Goal: Information Seeking & Learning: Learn about a topic

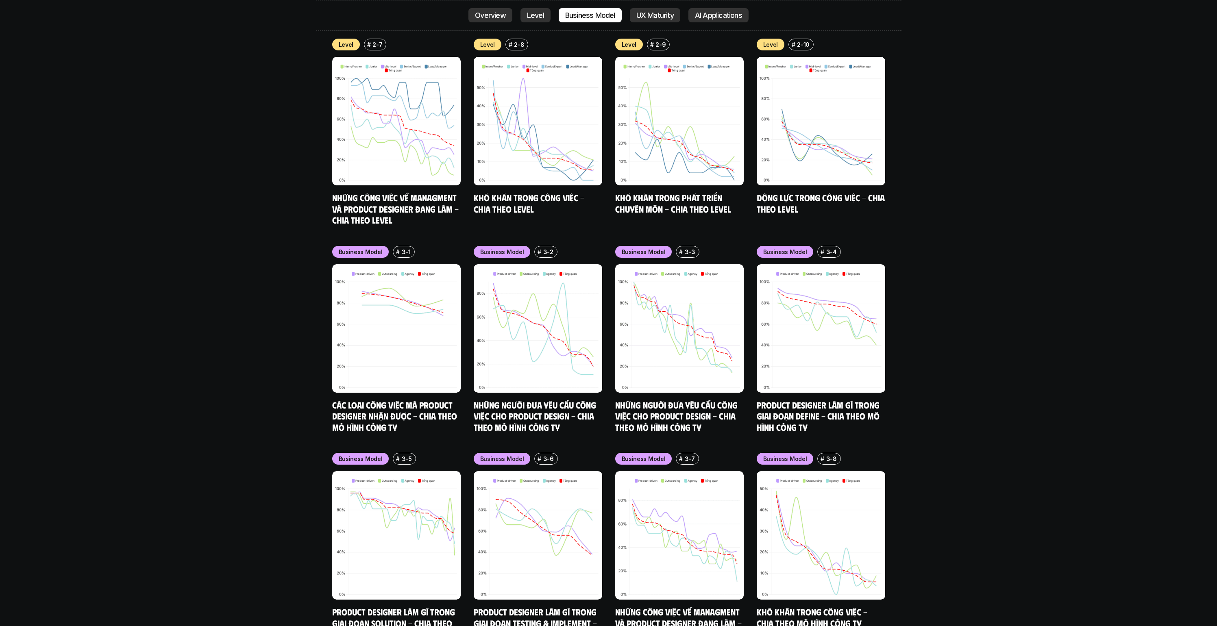
scroll to position [3871, 0]
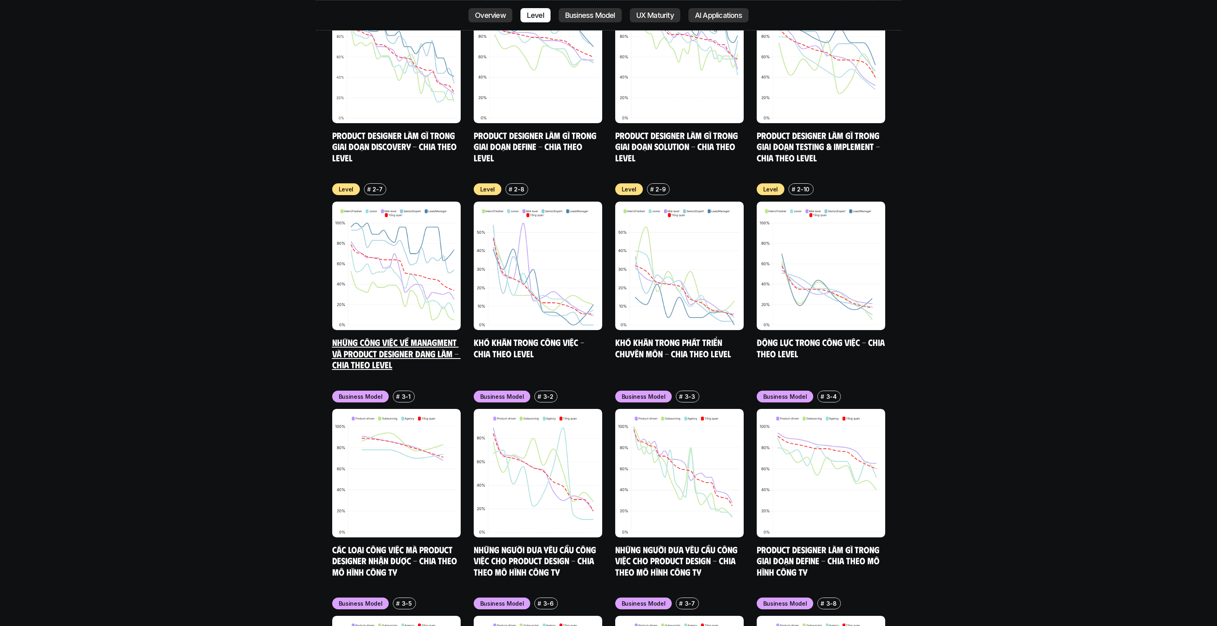
click at [388, 202] on img at bounding box center [396, 266] width 129 height 129
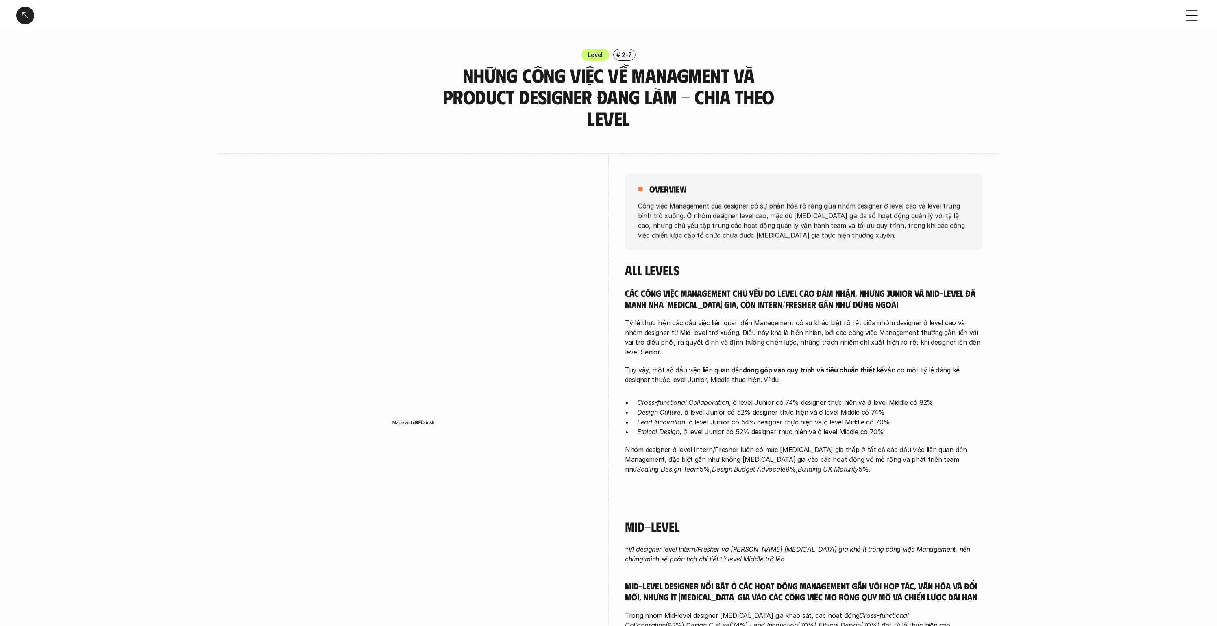
click at [378, 163] on div at bounding box center [414, 302] width 358 height 298
click at [33, 13] on div at bounding box center [25, 16] width 18 height 18
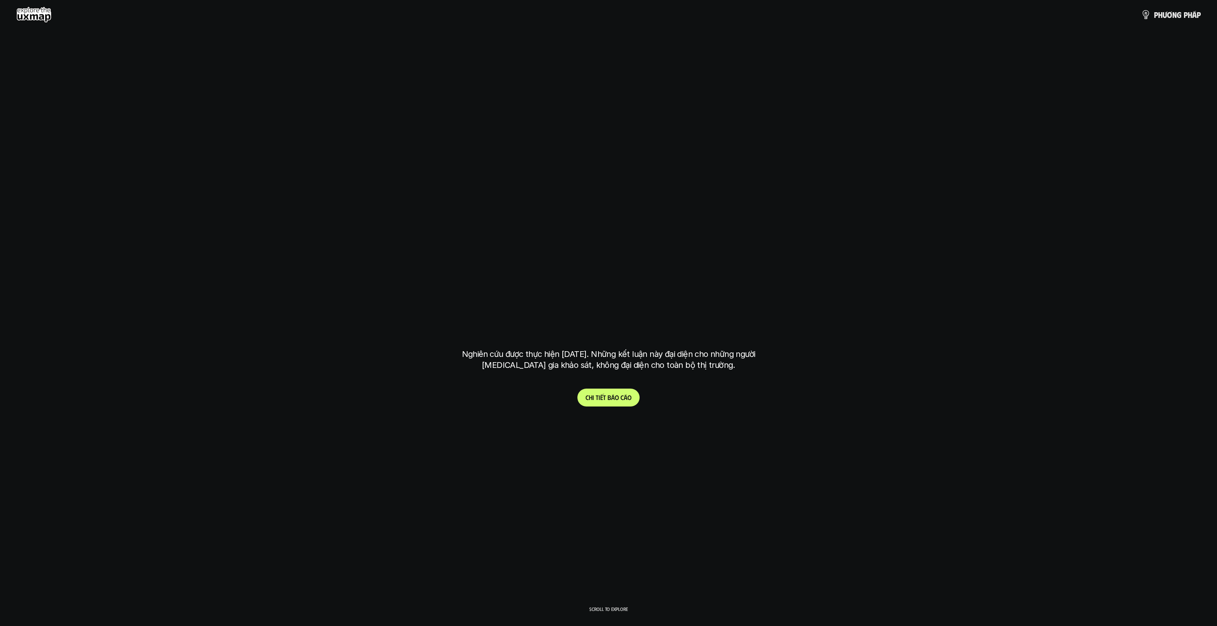
scroll to position [3141, 0]
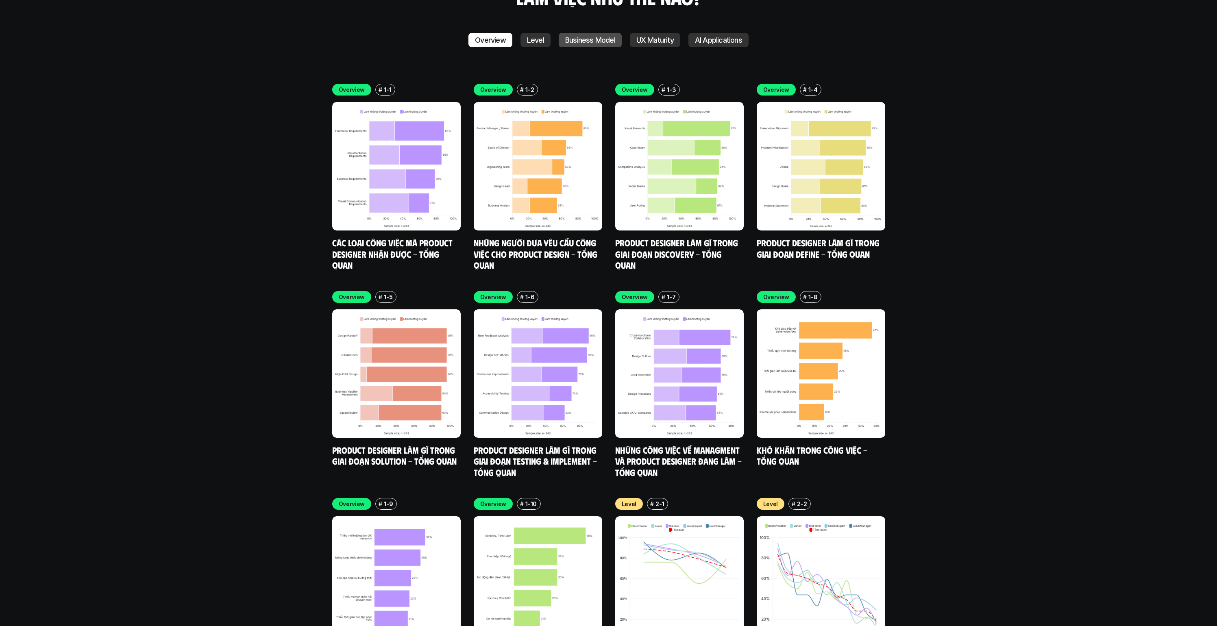
click at [595, 36] on p "Business Model" at bounding box center [590, 40] width 50 height 8
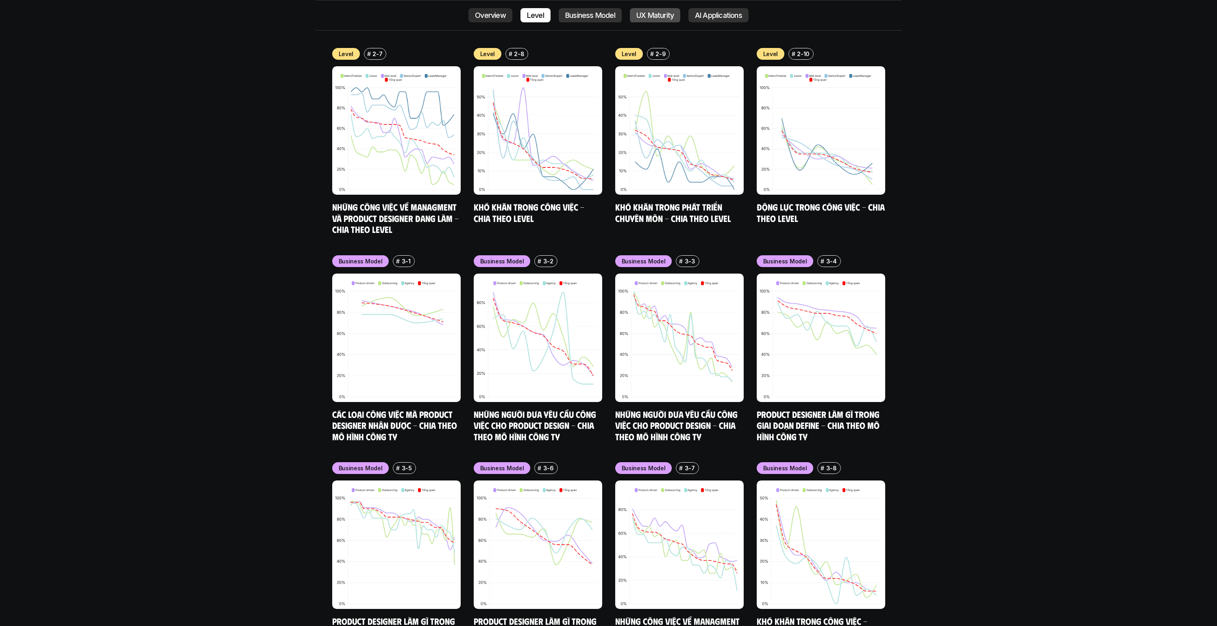
click at [657, 14] on p "UX Maturity" at bounding box center [654, 15] width 37 height 8
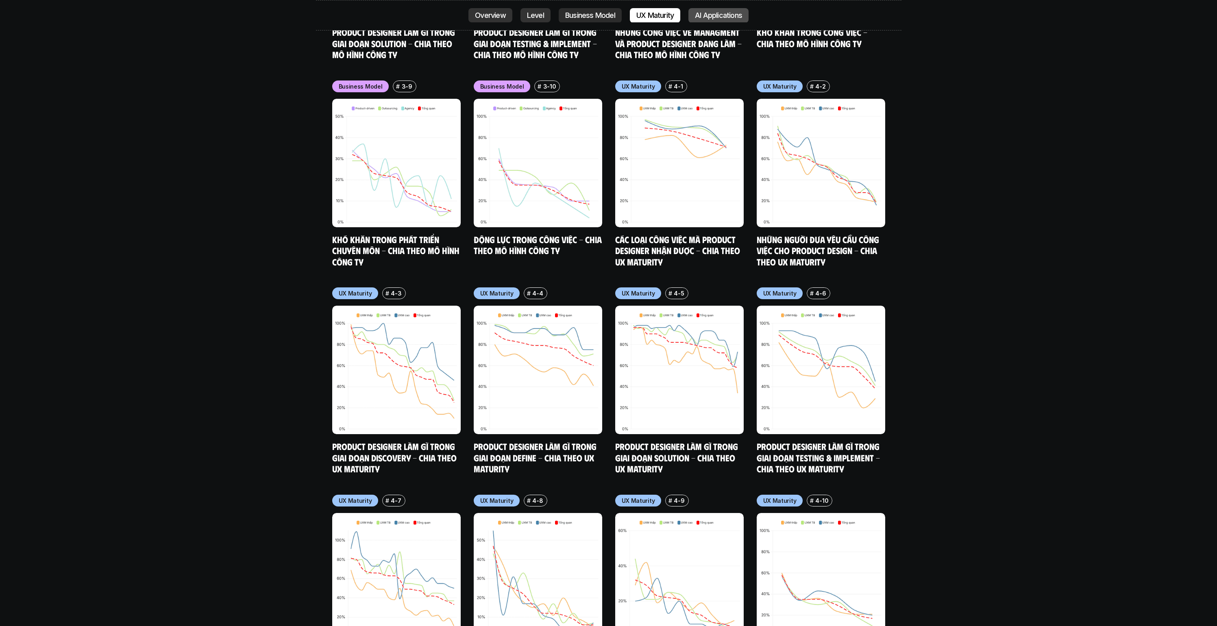
click at [720, 17] on p "AI Applications" at bounding box center [718, 15] width 47 height 8
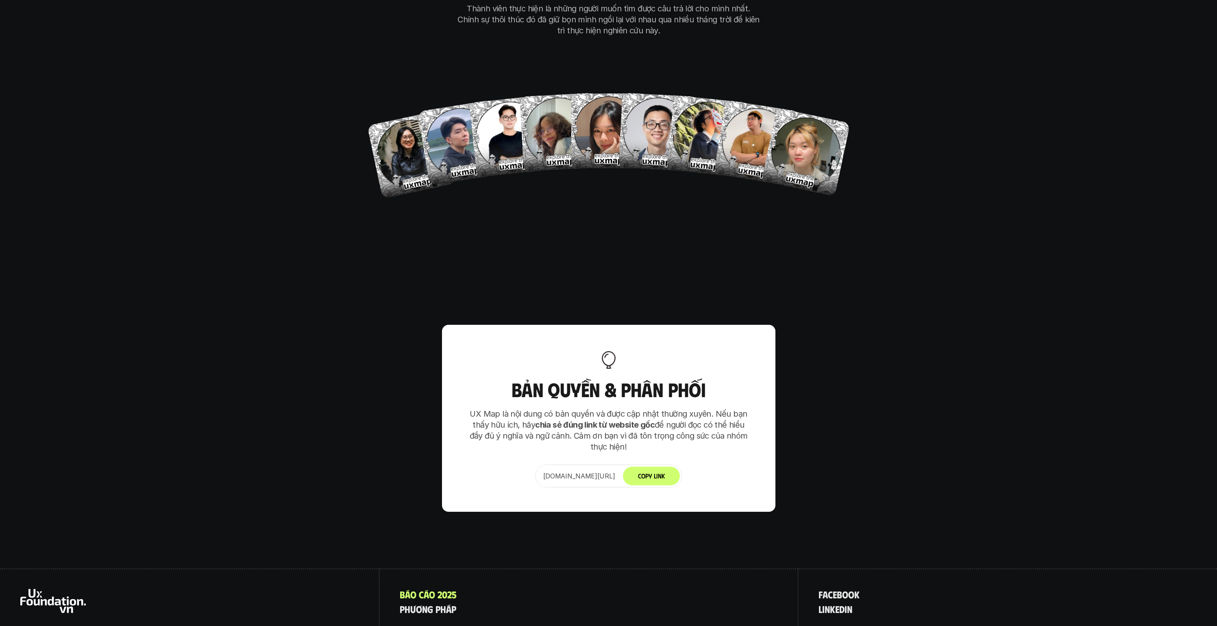
scroll to position [5695, 0]
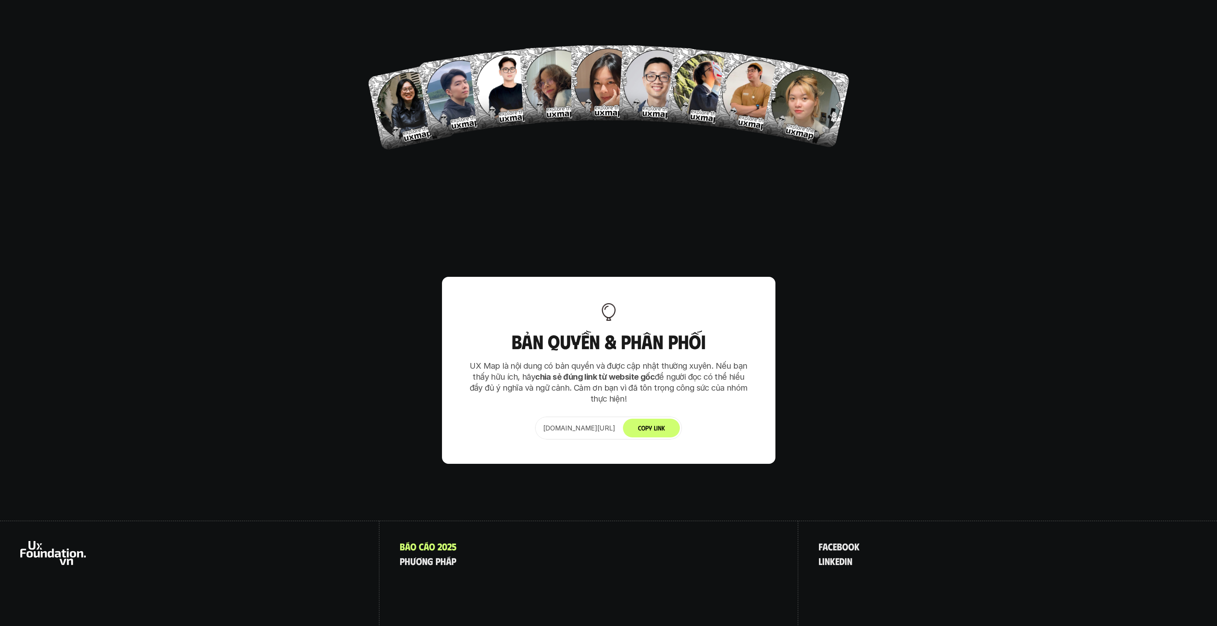
click at [593, 423] on p "[DOMAIN_NAME][URL]" at bounding box center [579, 428] width 72 height 10
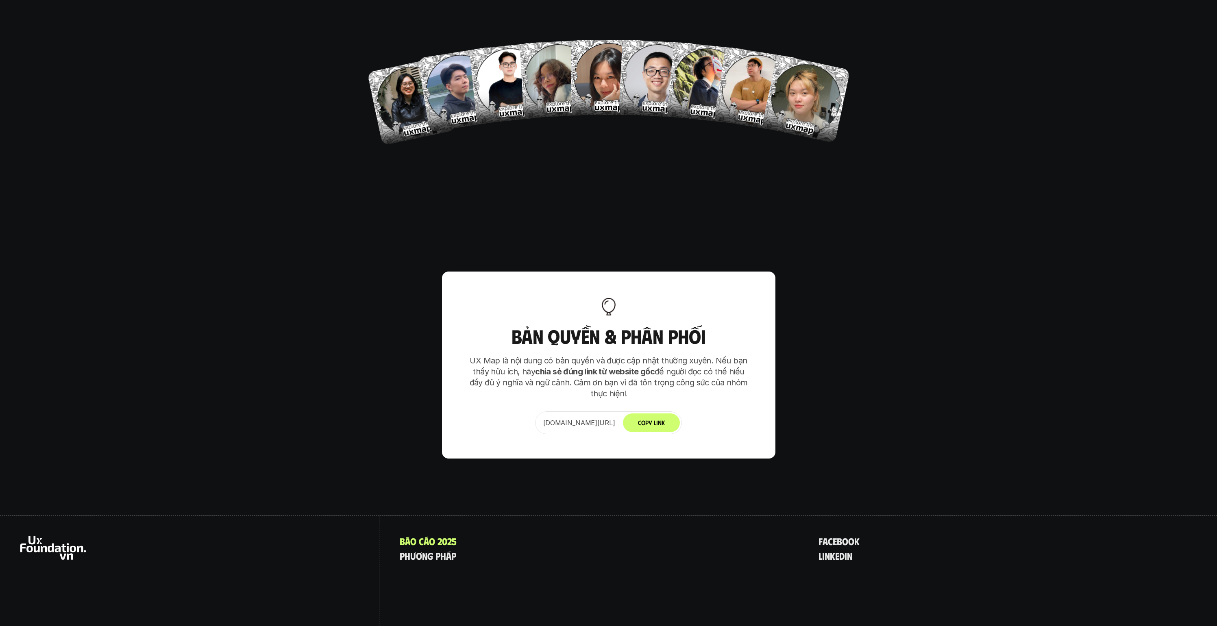
scroll to position [5713, 0]
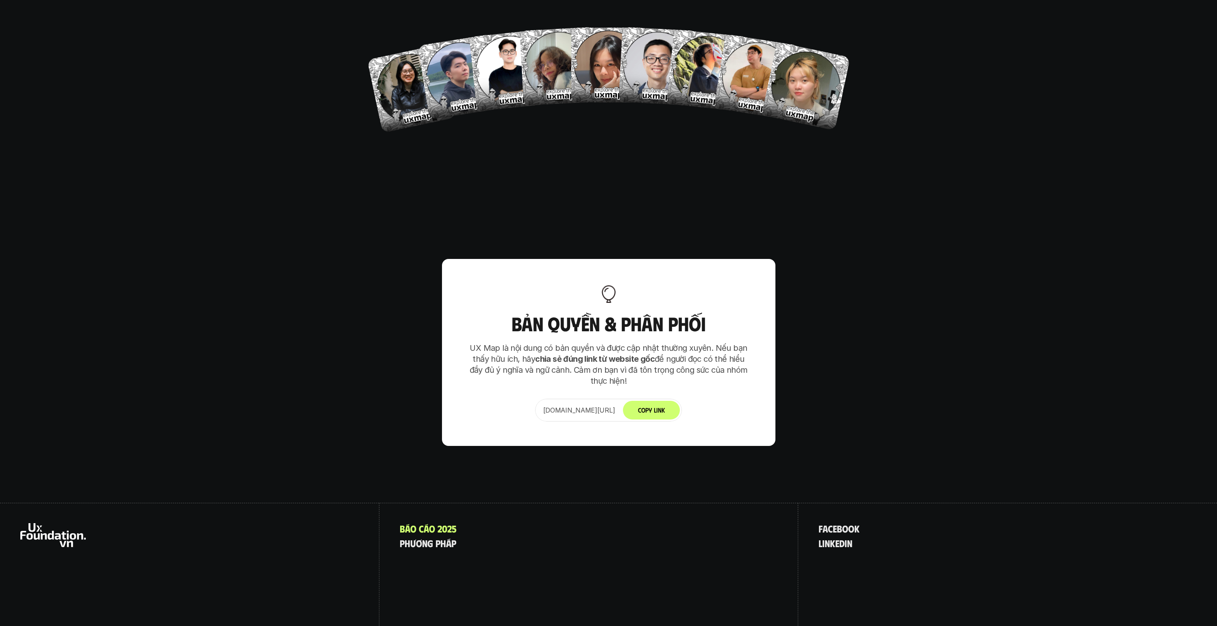
click at [49, 523] on use at bounding box center [52, 535] width 65 height 24
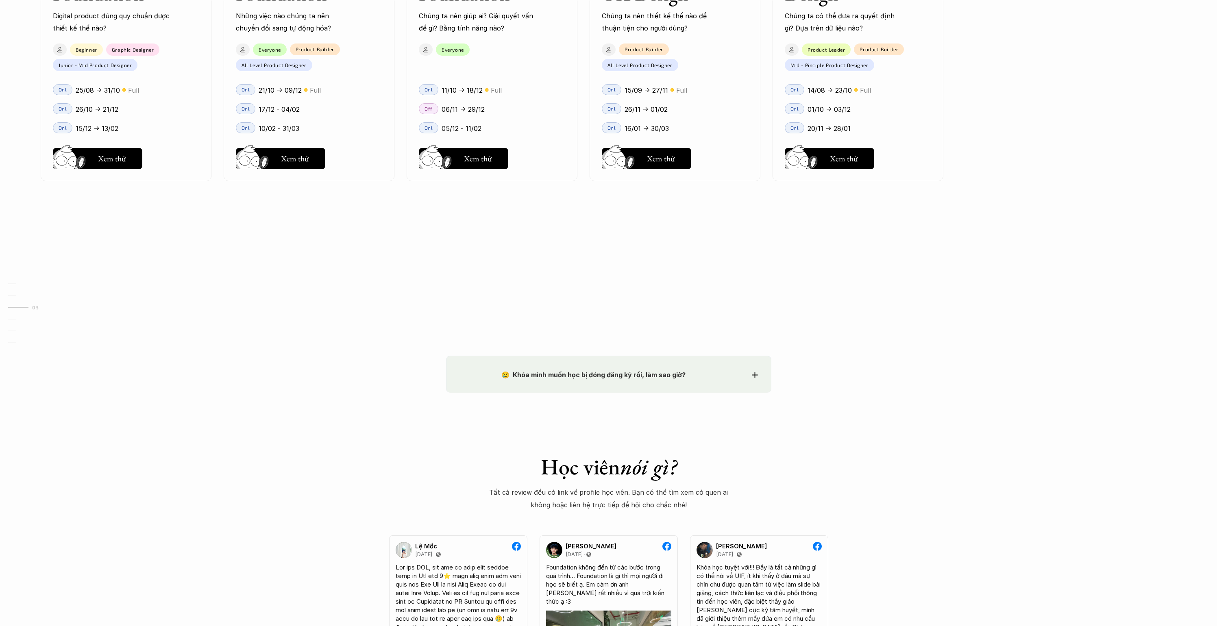
scroll to position [1092, 0]
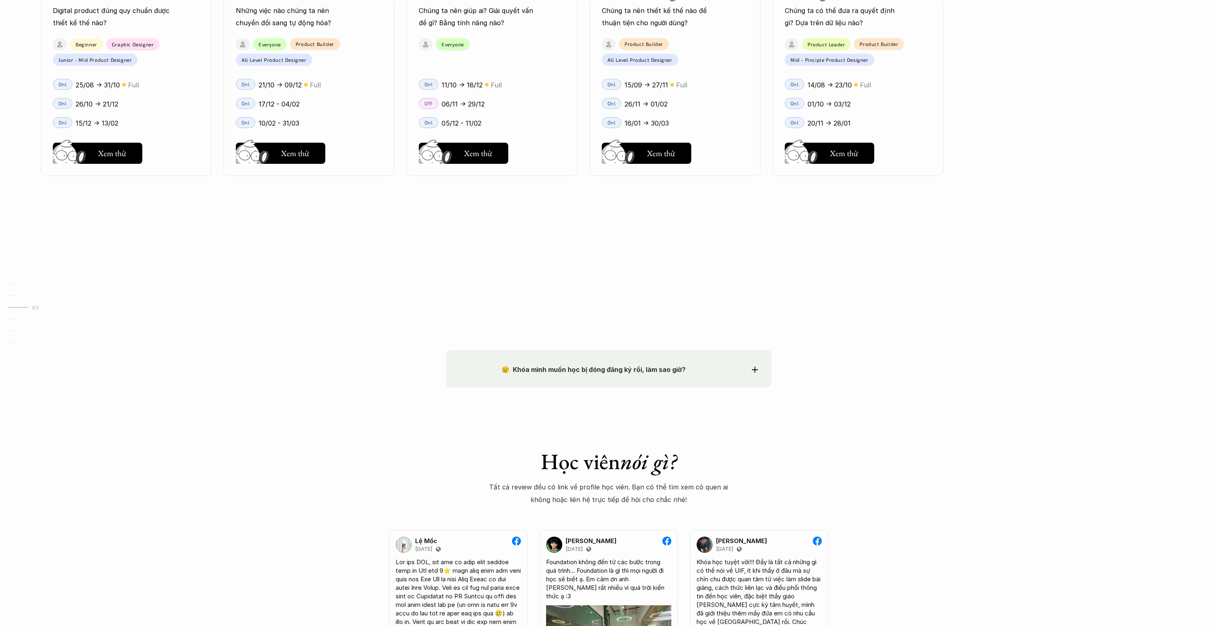
click at [737, 370] on div "😢 Khóa mình muốn học bị đóng đăng ký rồi, làm sao giờ?" at bounding box center [609, 370] width 298 height 12
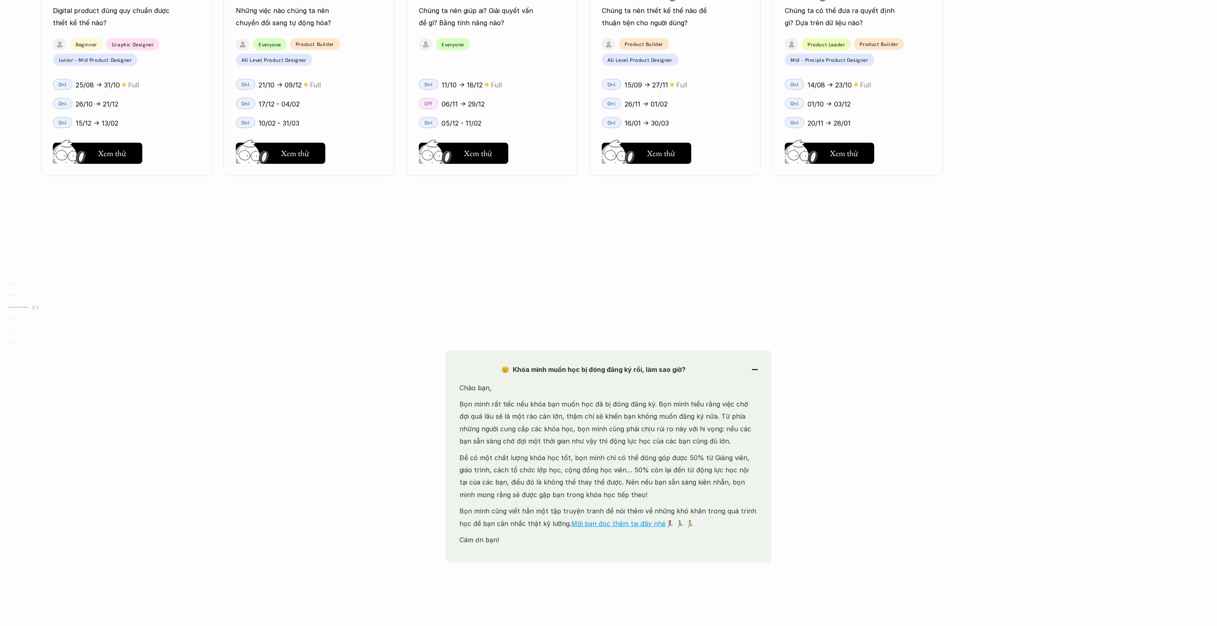
click at [737, 370] on div "😢 Khóa mình muốn học bị đóng đăng ký rồi, làm sao giờ?" at bounding box center [609, 370] width 298 height 12
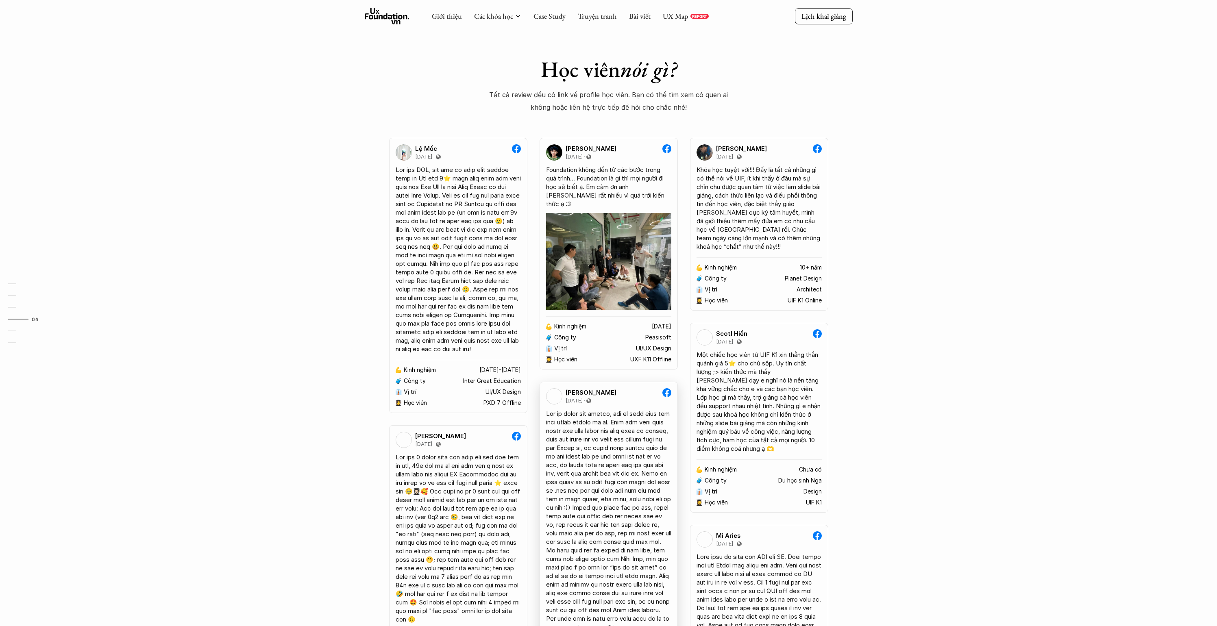
scroll to position [1438, 0]
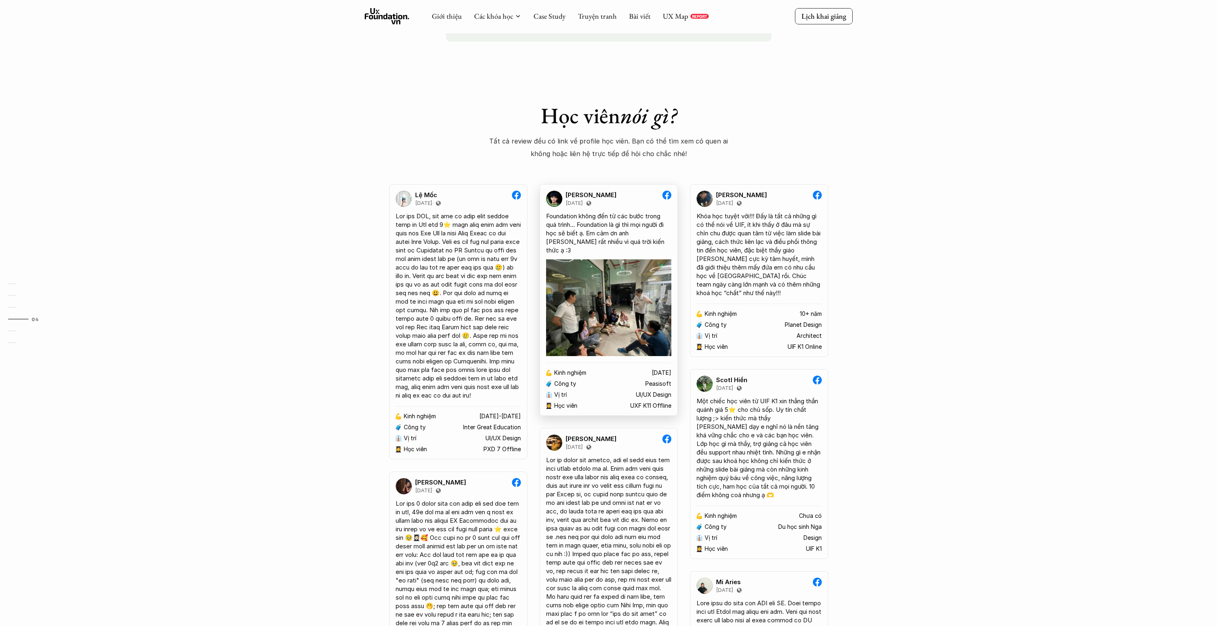
click at [601, 381] on div "🧳 Công ty Peasisoft" at bounding box center [608, 384] width 125 height 7
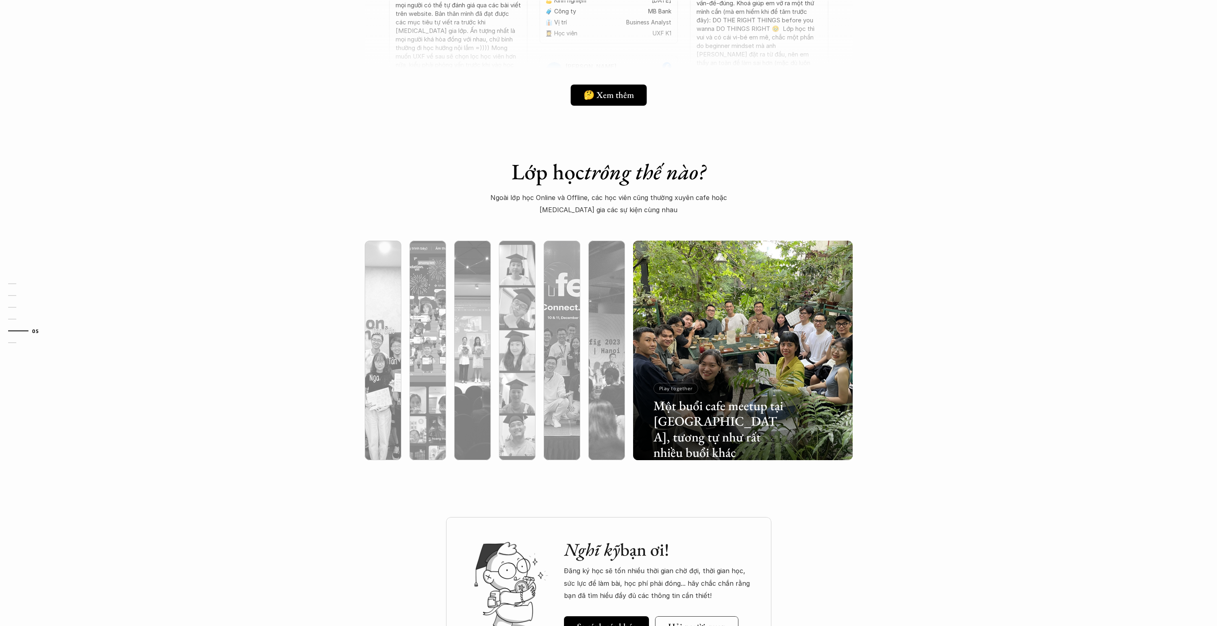
scroll to position [2187, 0]
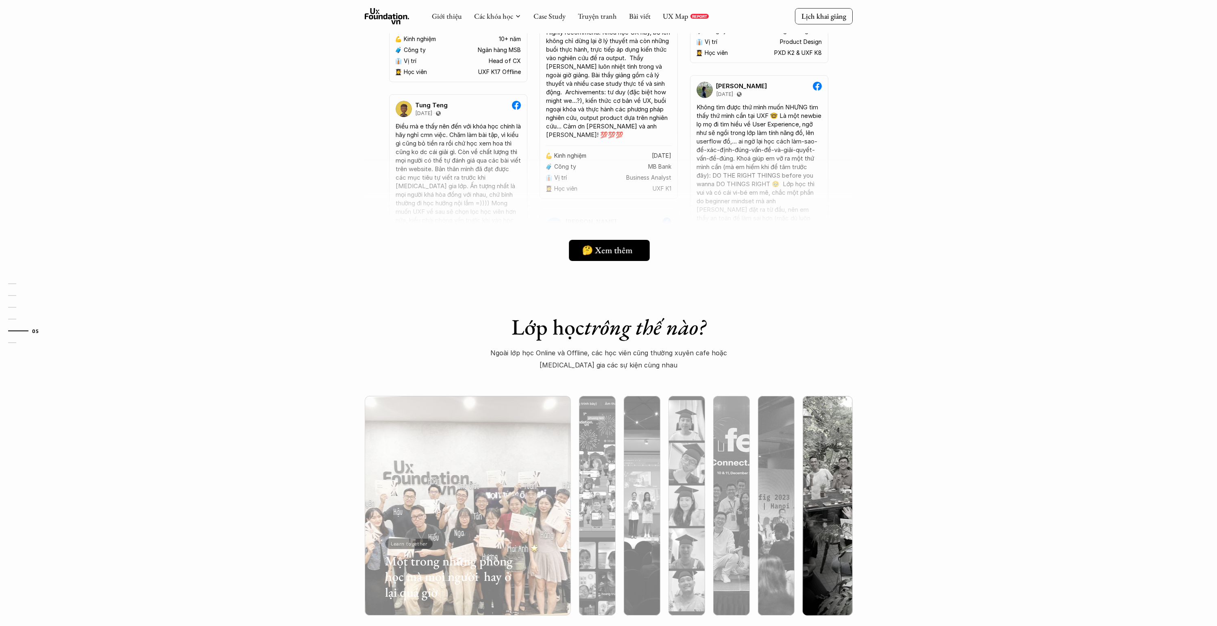
click at [621, 254] on h5 "🤔 Xem thêm" at bounding box center [607, 250] width 50 height 11
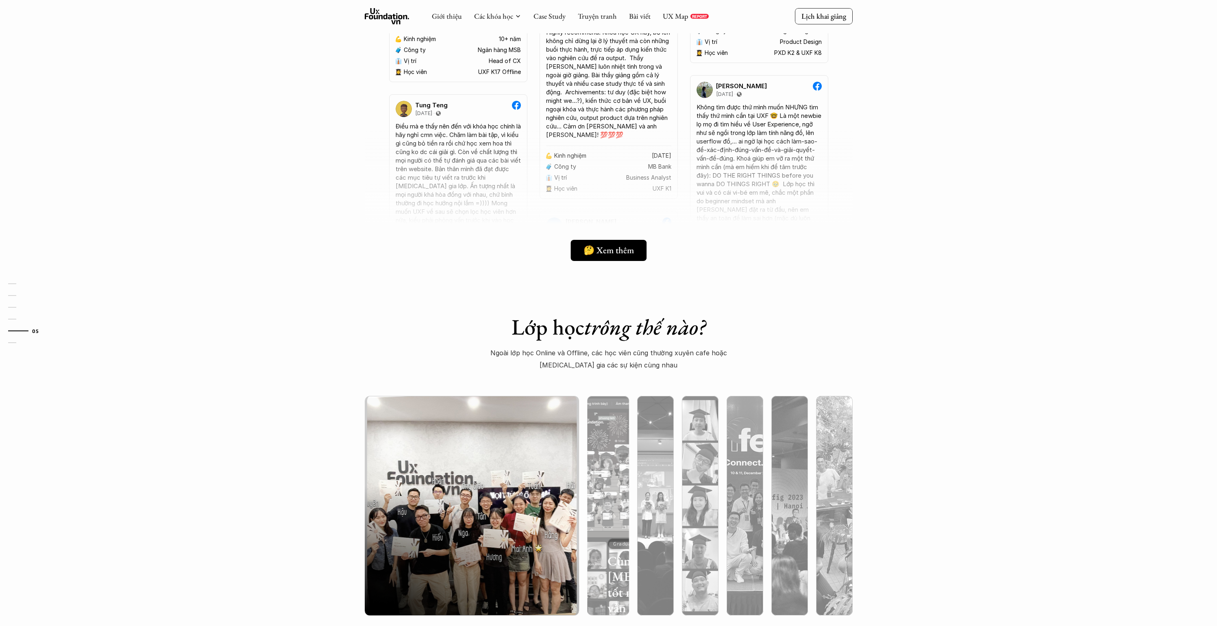
scroll to position [2383, 0]
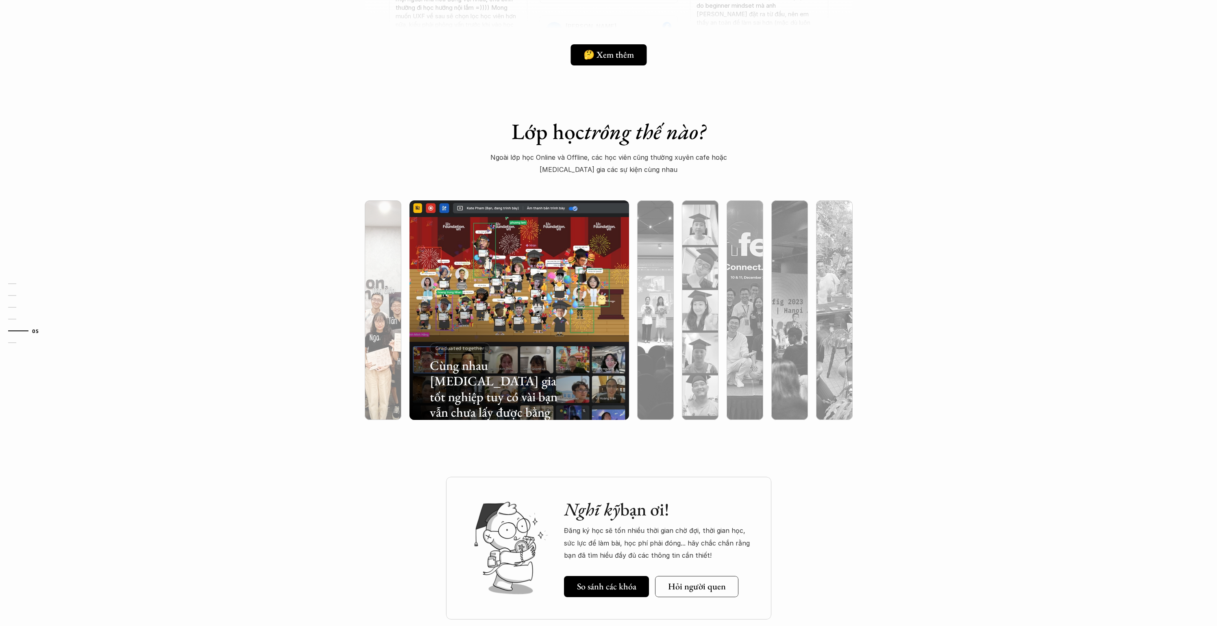
click at [397, 328] on div at bounding box center [383, 354] width 37 height 133
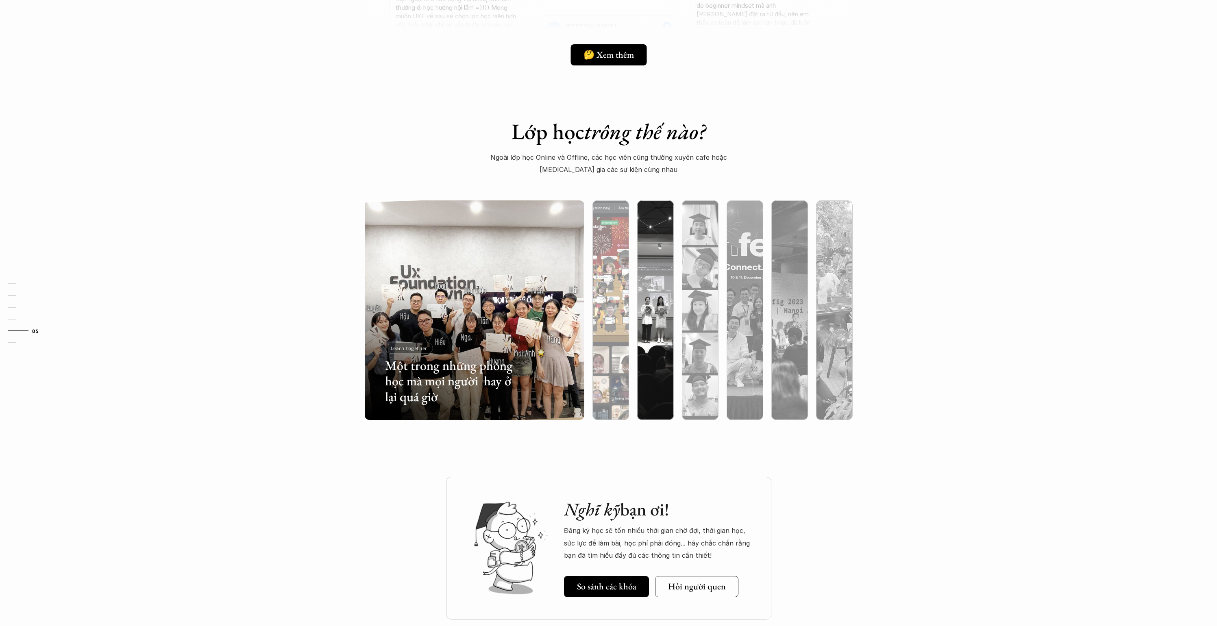
click at [591, 304] on div at bounding box center [610, 310] width 45 height 220
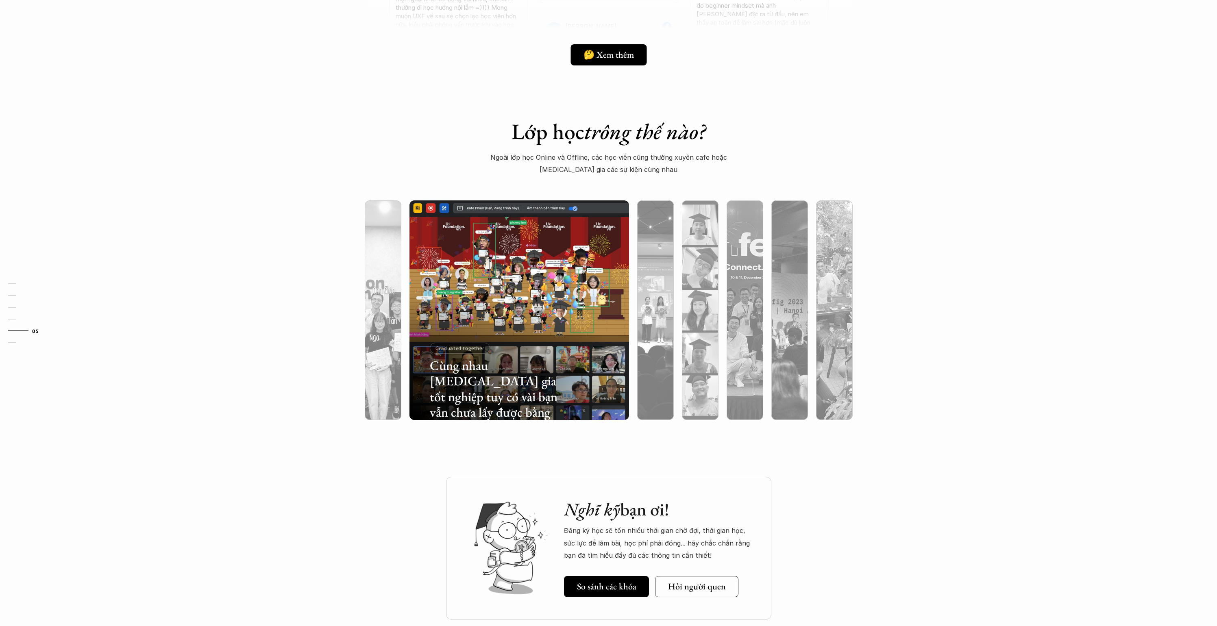
click at [468, 356] on div "Cùng nhau [MEDICAL_DATA] gia tốt nghiệp tuy có vài bạn vẫn chưa lấy được bằng G…" at bounding box center [495, 372] width 131 height 59
click at [669, 312] on div at bounding box center [655, 354] width 37 height 133
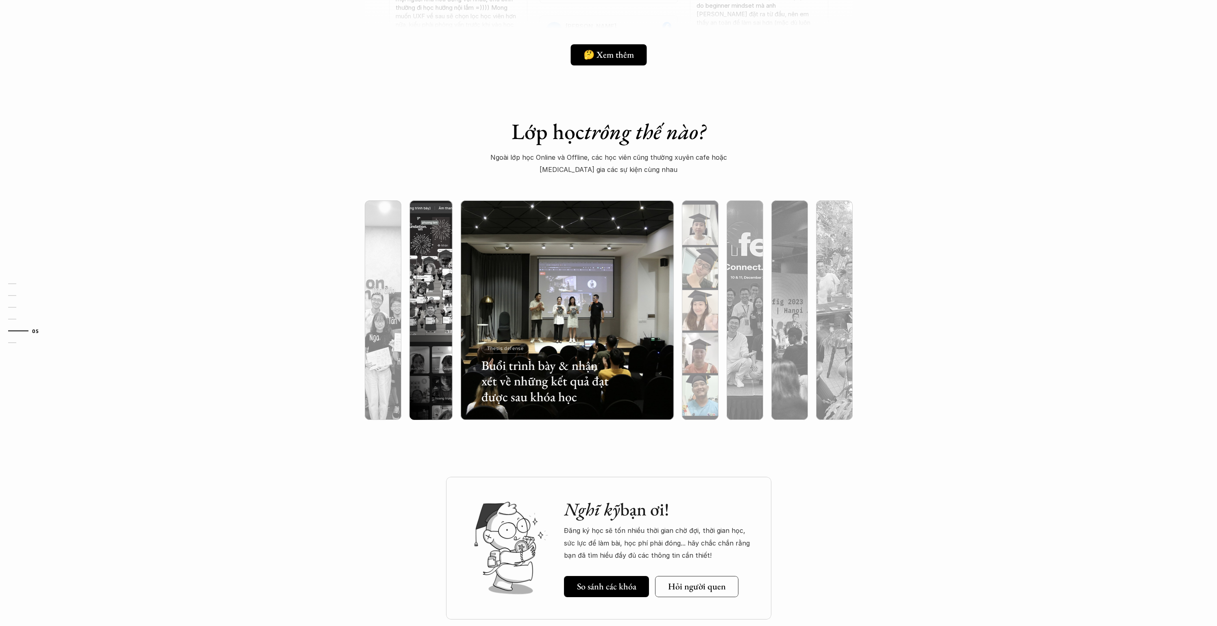
click at [687, 311] on div at bounding box center [700, 354] width 37 height 133
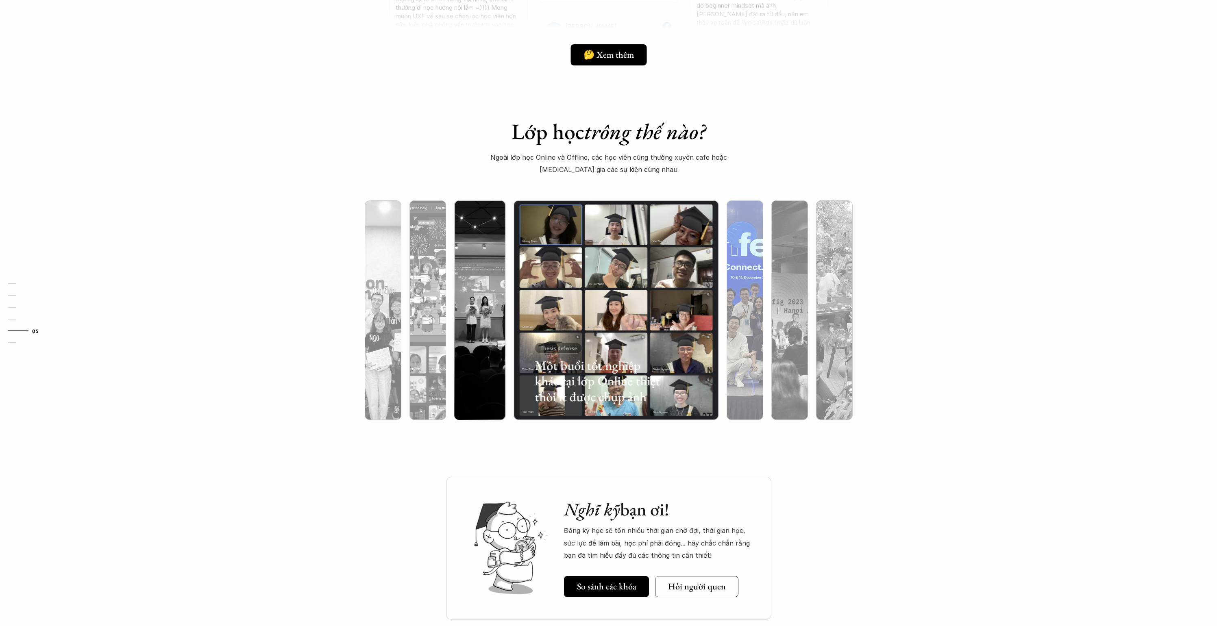
click at [728, 305] on div at bounding box center [745, 354] width 37 height 133
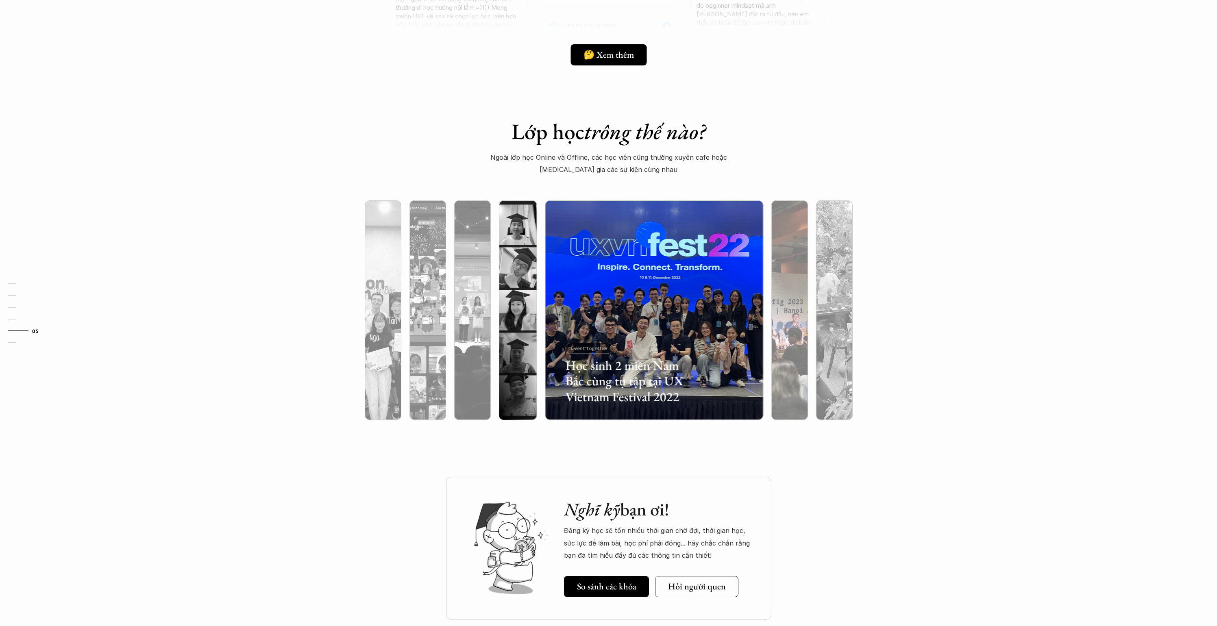
click at [782, 304] on div at bounding box center [789, 354] width 37 height 133
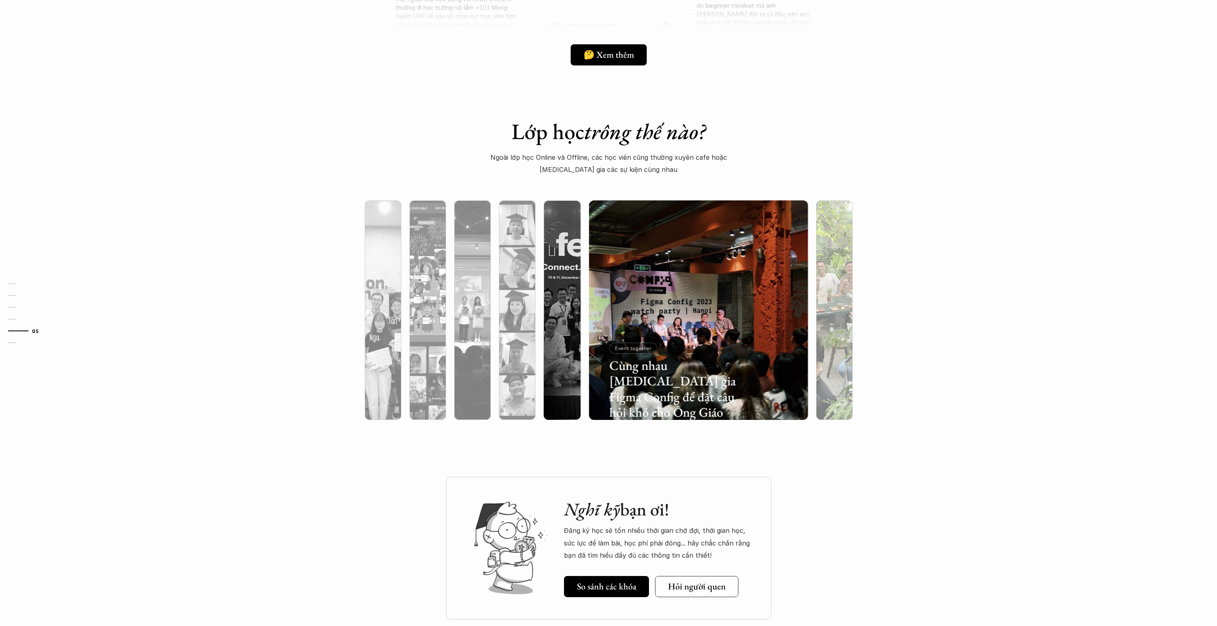
click at [826, 298] on div at bounding box center [834, 354] width 37 height 133
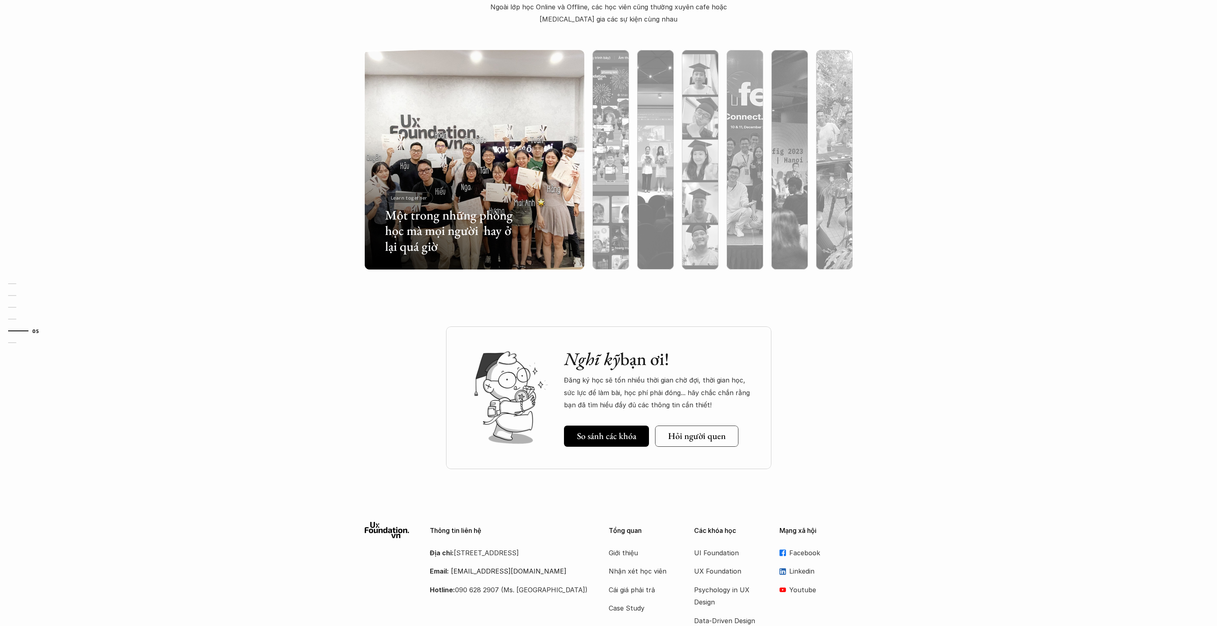
scroll to position [2592, 0]
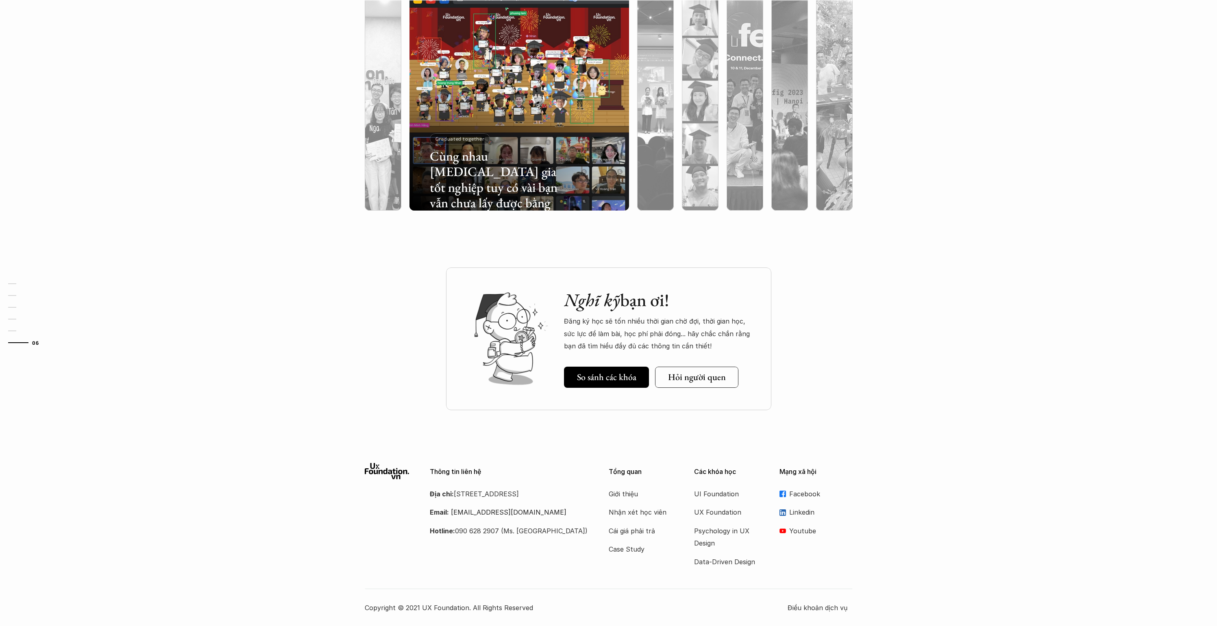
drag, startPoint x: 565, startPoint y: 323, endPoint x: 735, endPoint y: 344, distance: 171.2
click at [735, 344] on p "Đăng ký học sẽ tốn nhiều thời gian chờ đợi, thời gian học, sức lực để làm bài, …" at bounding box center [659, 333] width 191 height 37
click at [676, 344] on p "Đăng ký học sẽ tốn nhiều thời gian chờ đợi, thời gian học, sức lực để làm bài, …" at bounding box center [659, 333] width 191 height 37
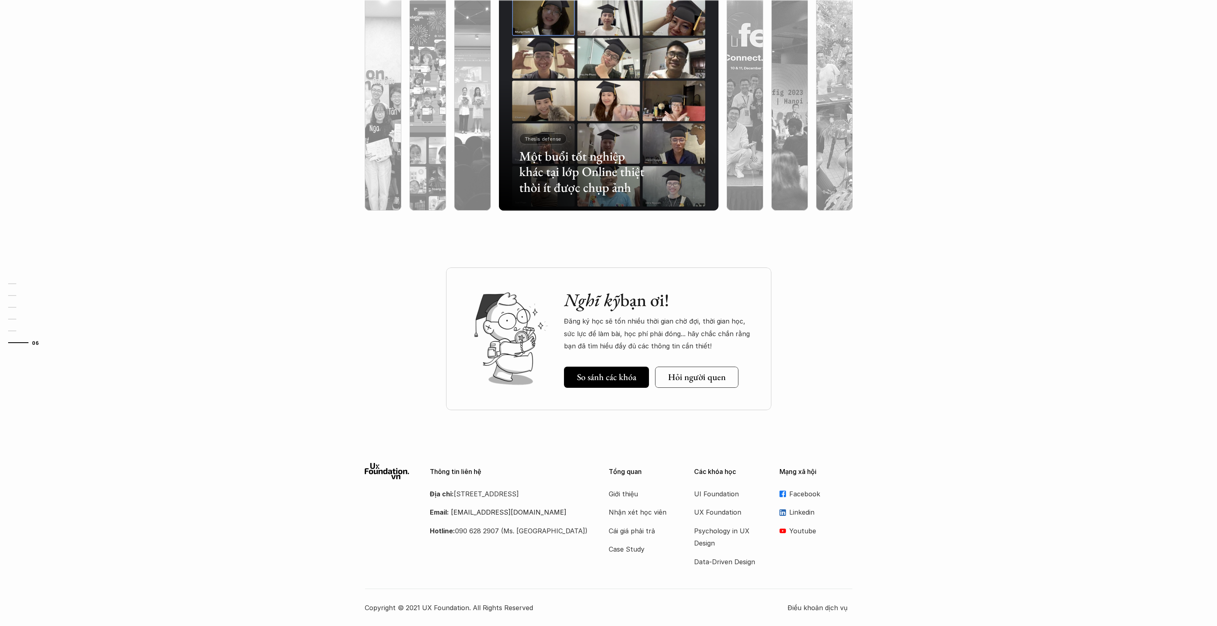
drag, startPoint x: 662, startPoint y: 335, endPoint x: 695, endPoint y: 343, distance: 33.9
click at [694, 343] on p "Đăng ký học sẽ tốn nhiều thời gian chờ đợi, thời gian học, sức lực để làm bài, …" at bounding box center [659, 333] width 191 height 37
click at [702, 344] on p "Đăng ký học sẽ tốn nhiều thời gian chờ đợi, thời gian học, sức lực để làm bài, …" at bounding box center [659, 333] width 191 height 37
click at [608, 377] on h5 "So sánh các khóa" at bounding box center [606, 377] width 59 height 11
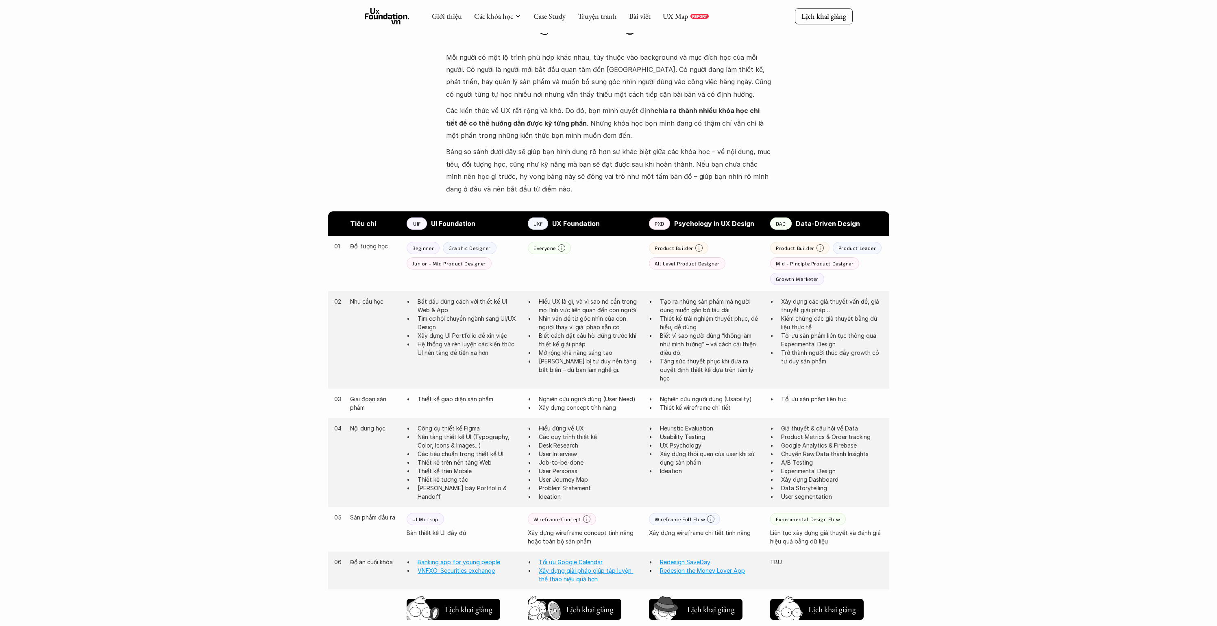
scroll to position [207, 0]
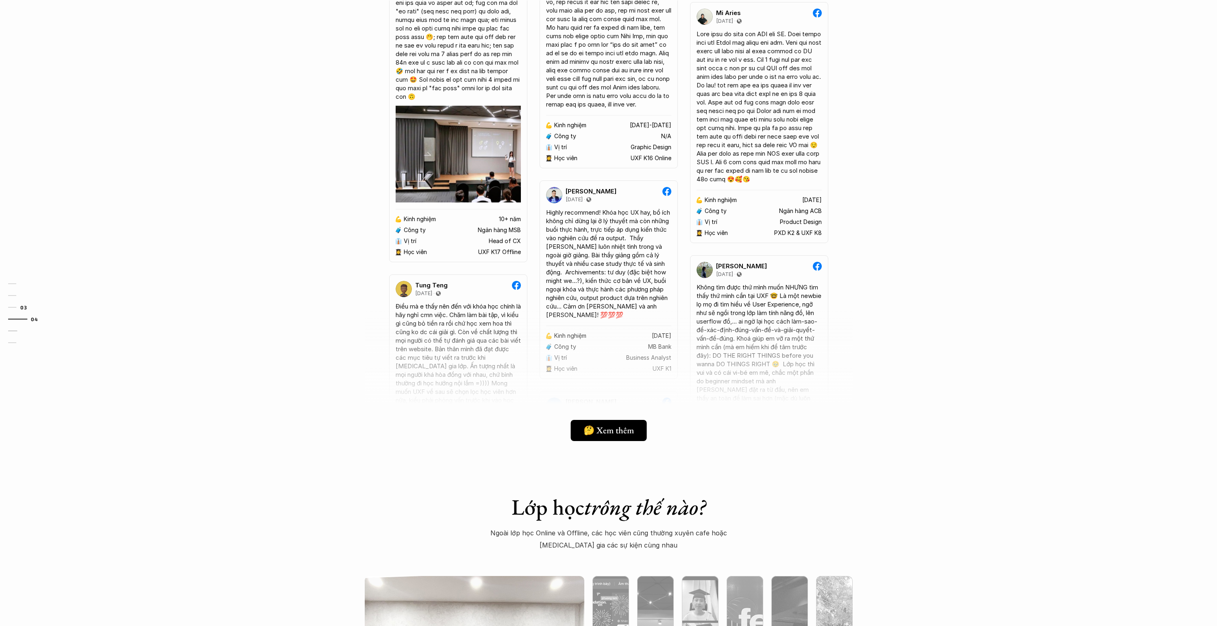
scroll to position [2592, 0]
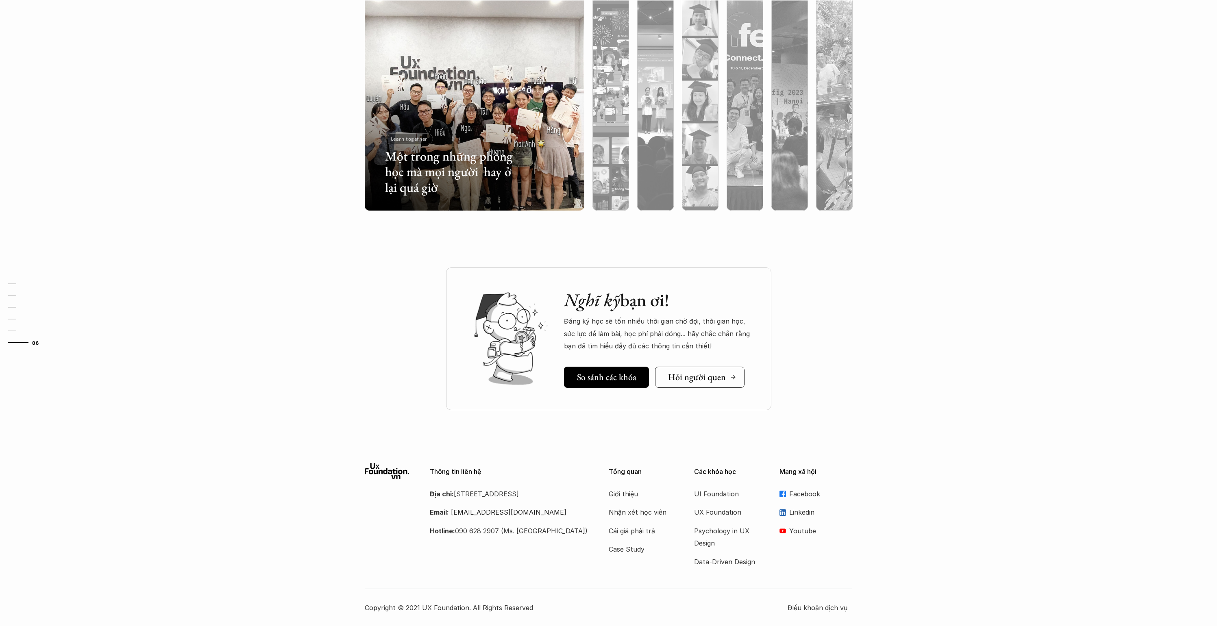
click at [667, 381] on link "Hỏi người quen" at bounding box center [699, 377] width 89 height 21
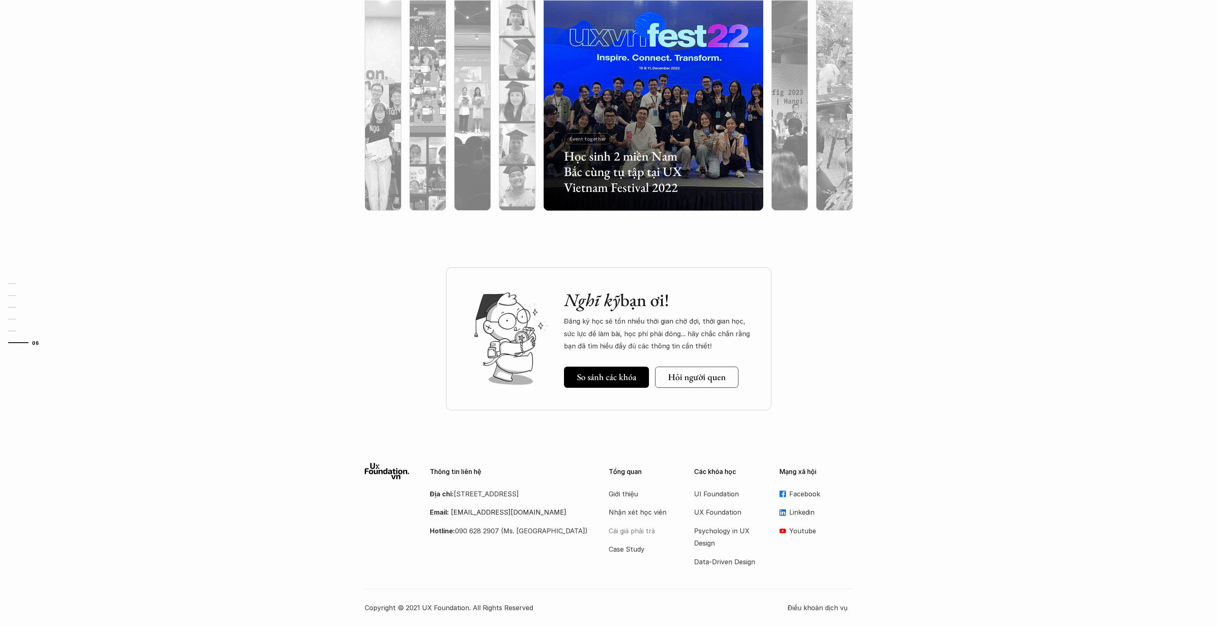
click at [627, 529] on p "Cái giá phải trả" at bounding box center [641, 531] width 65 height 12
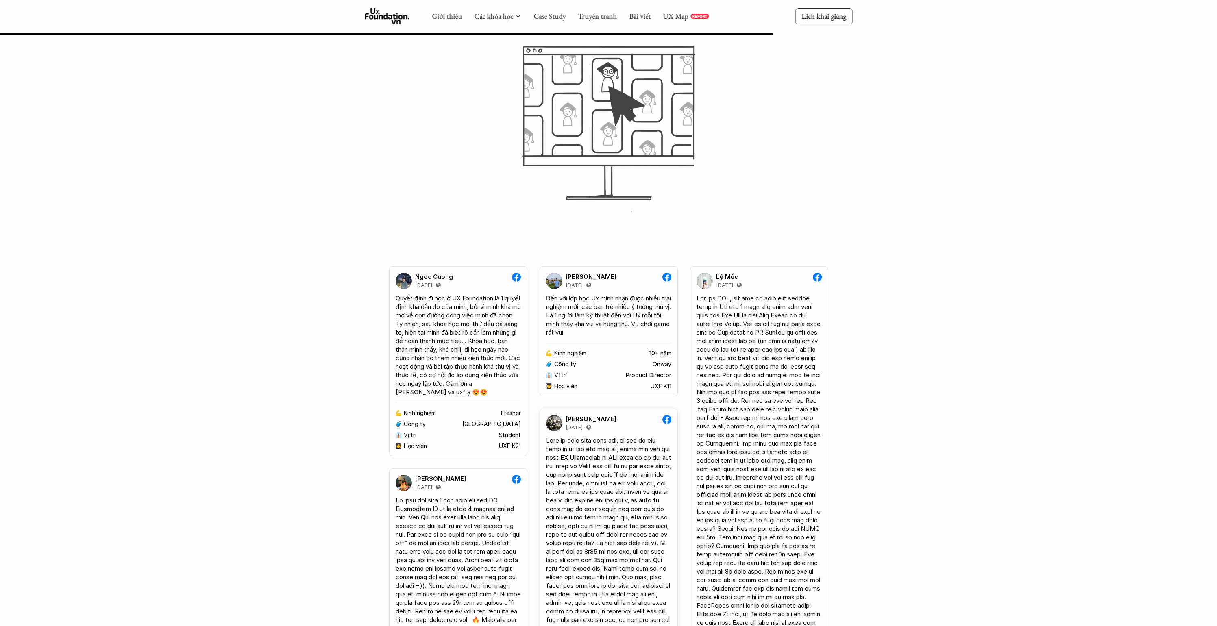
scroll to position [5384, 0]
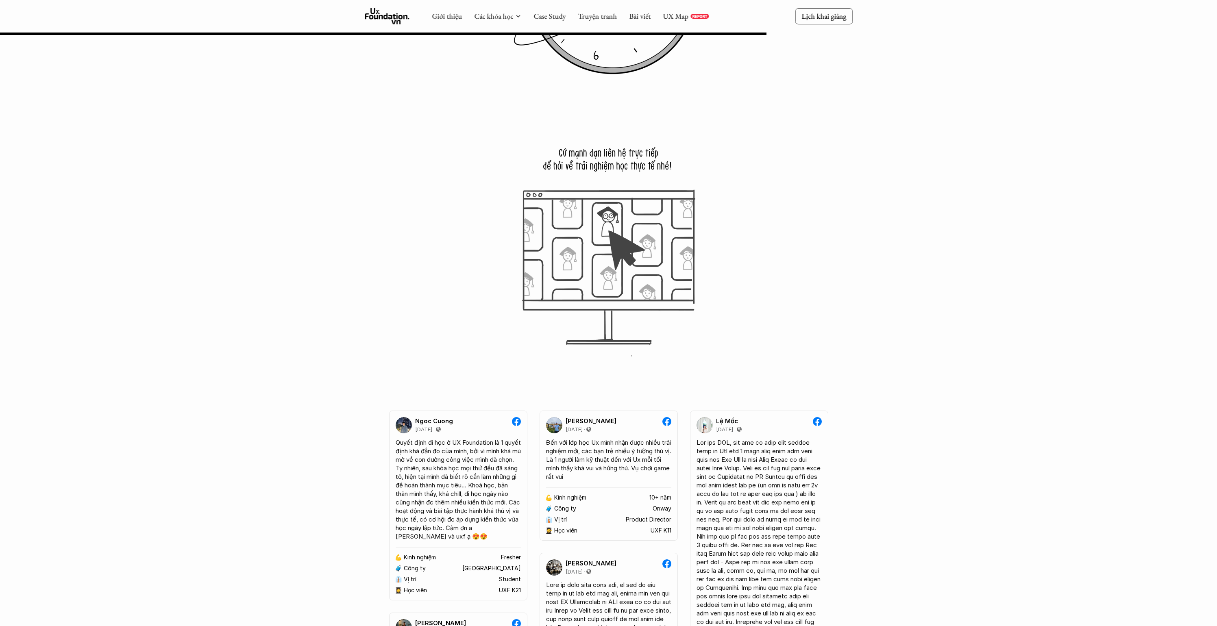
click at [578, 248] on img at bounding box center [609, 246] width 264 height 264
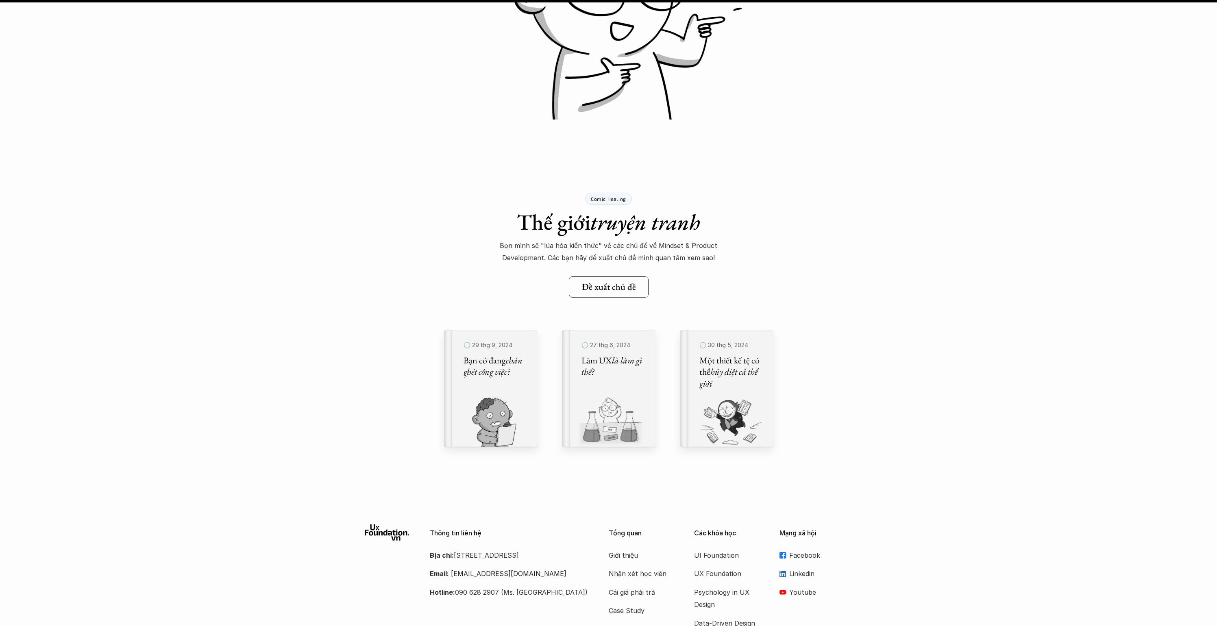
scroll to position [9102, 0]
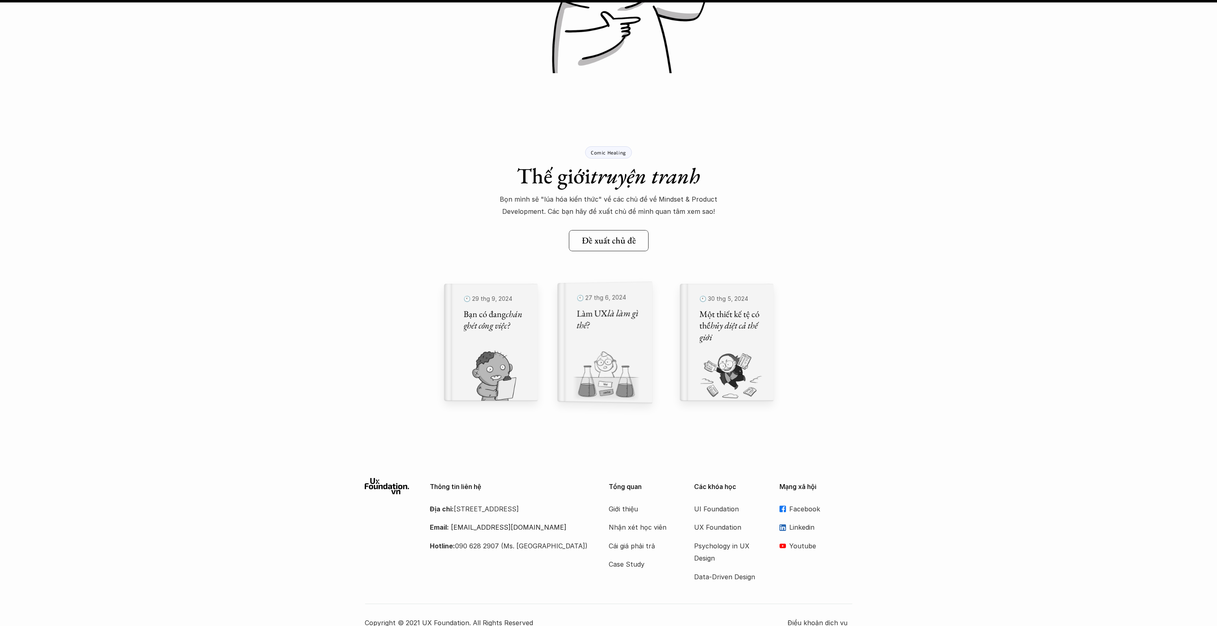
click at [765, 340] on div "🕙 [DATE] Một thiết kế tệ có thể hủy diệt cả thế giới" at bounding box center [732, 342] width 84 height 117
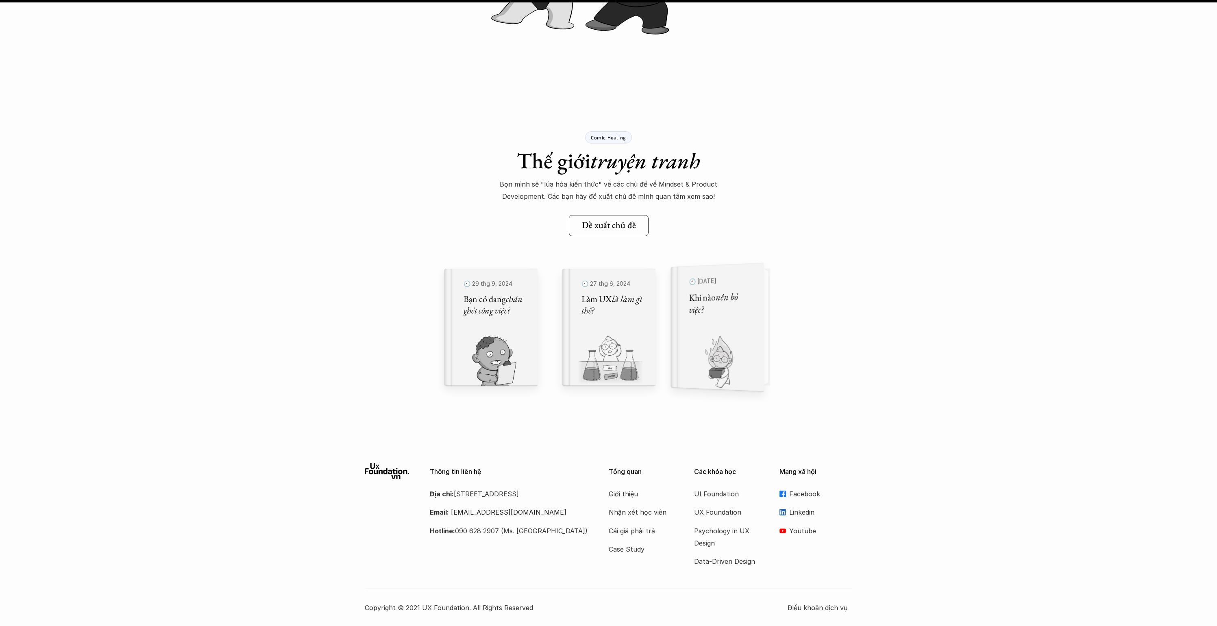
scroll to position [7455, 0]
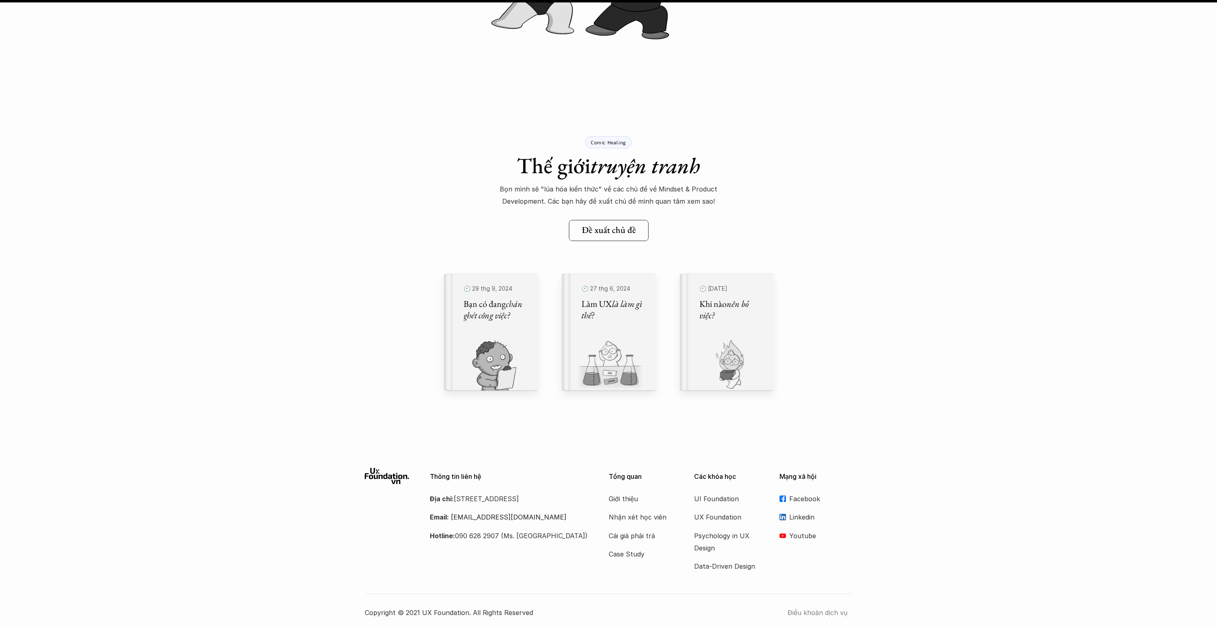
click at [808, 619] on p "Điều khoản dịch vụ" at bounding box center [820, 613] width 65 height 12
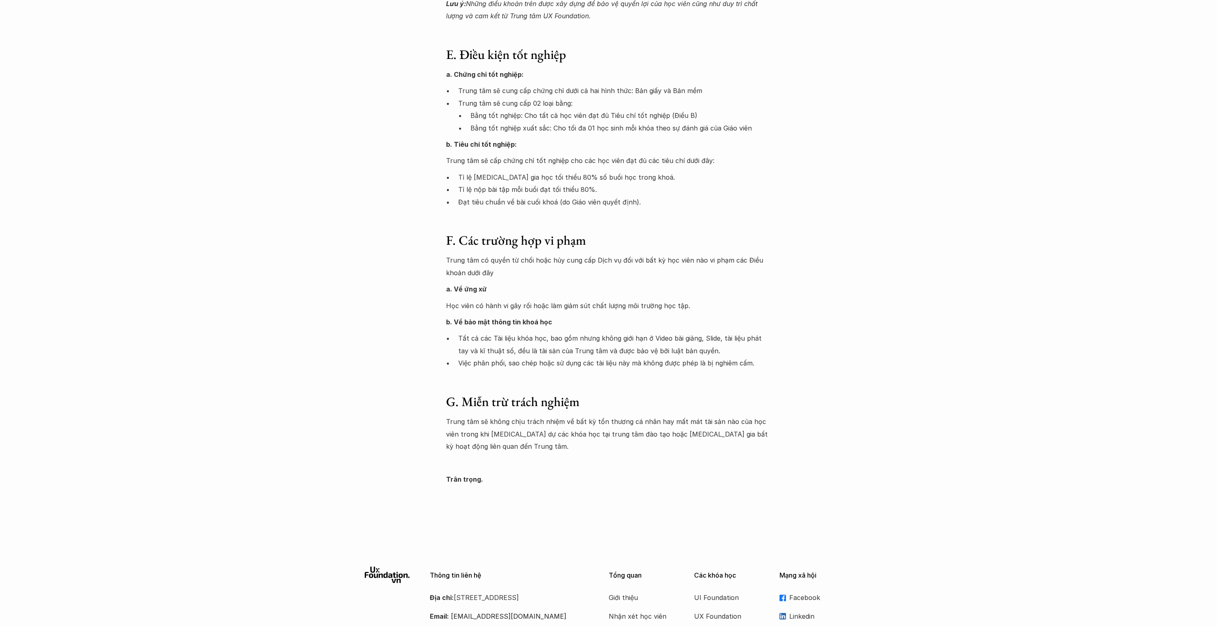
scroll to position [1151, 0]
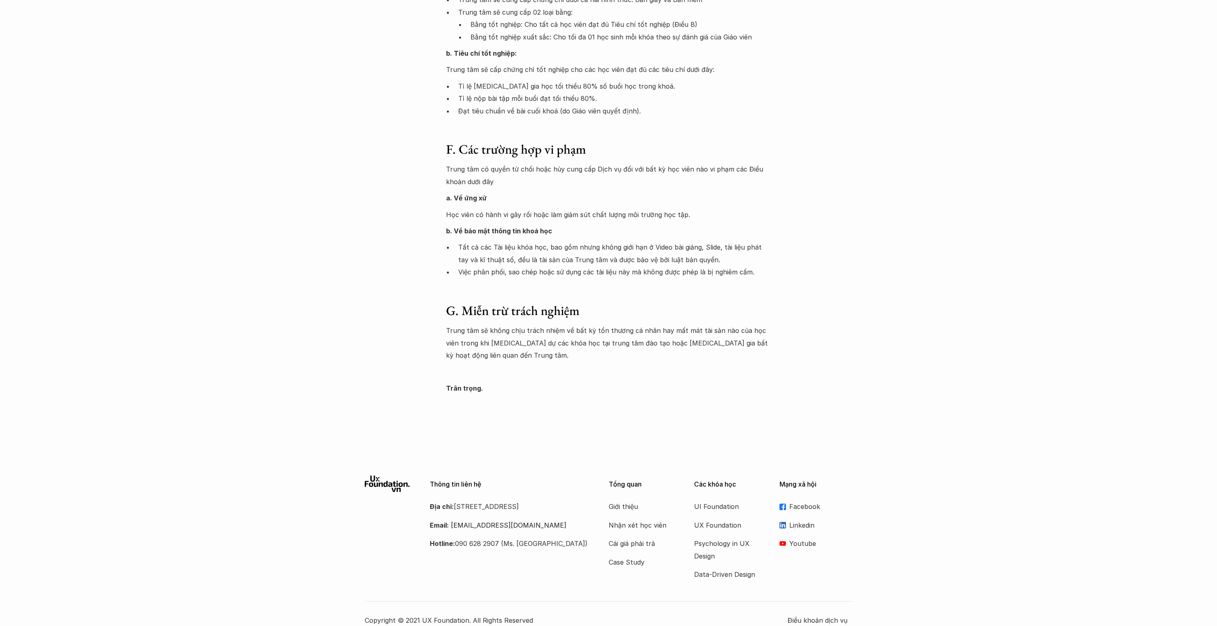
click at [793, 538] on p "Youtube" at bounding box center [820, 544] width 63 height 12
click at [797, 501] on p "Facebook" at bounding box center [820, 507] width 63 height 12
click at [634, 519] on p "Nhận xét học viên" at bounding box center [641, 525] width 65 height 12
